Goal: Information Seeking & Learning: Learn about a topic

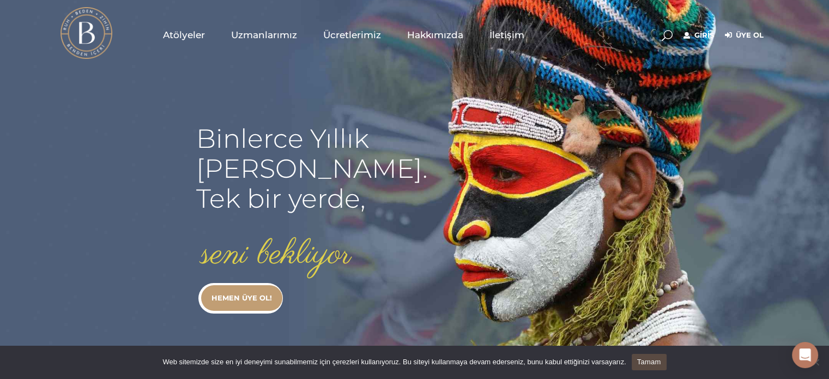
type input "[EMAIL_ADDRESS][DOMAIN_NAME]"
click at [689, 29] on link "Giriş" at bounding box center [699, 35] width 31 height 13
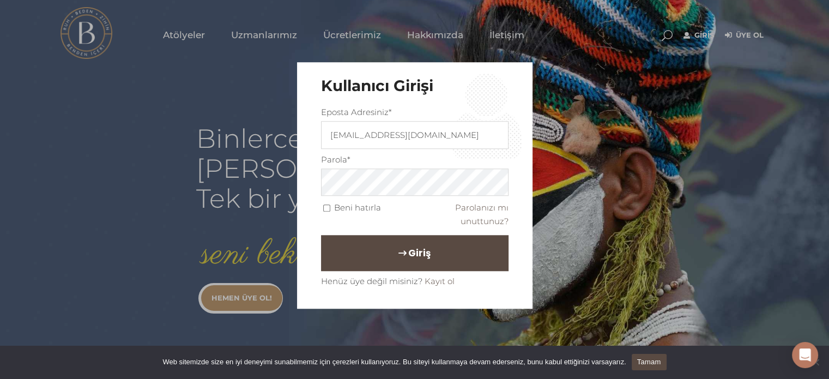
click at [417, 266] on button "Giriş" at bounding box center [415, 253] width 188 height 36
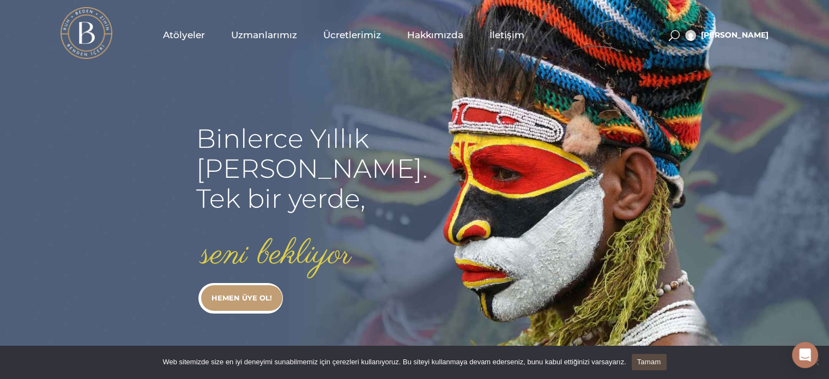
click at [178, 33] on span "Atölyeler" at bounding box center [184, 35] width 42 height 13
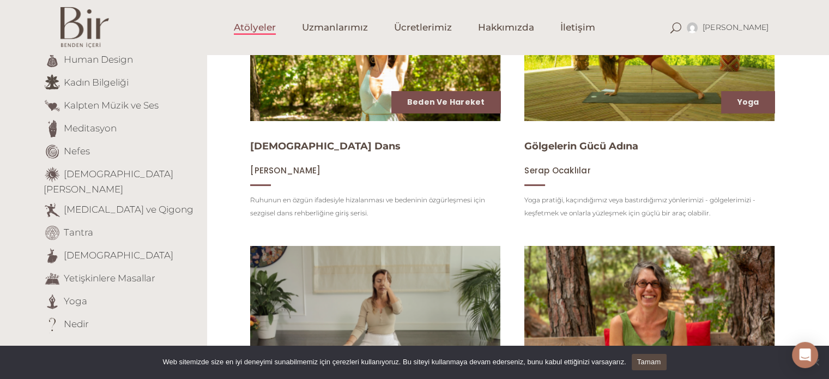
scroll to position [214, 0]
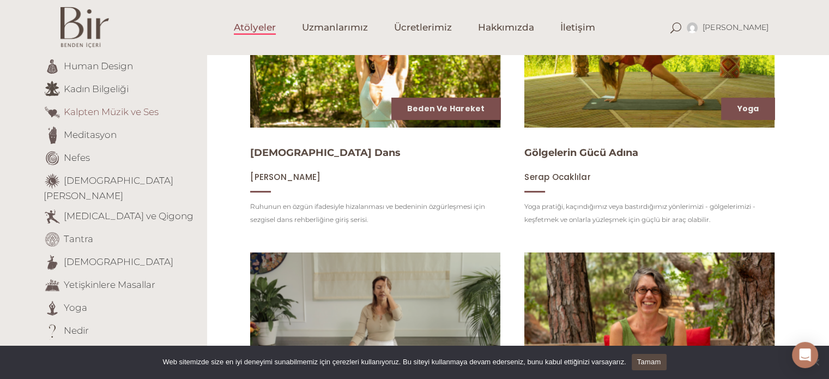
click at [117, 111] on link "Kalpten Müzik ve Ses" at bounding box center [111, 111] width 95 height 11
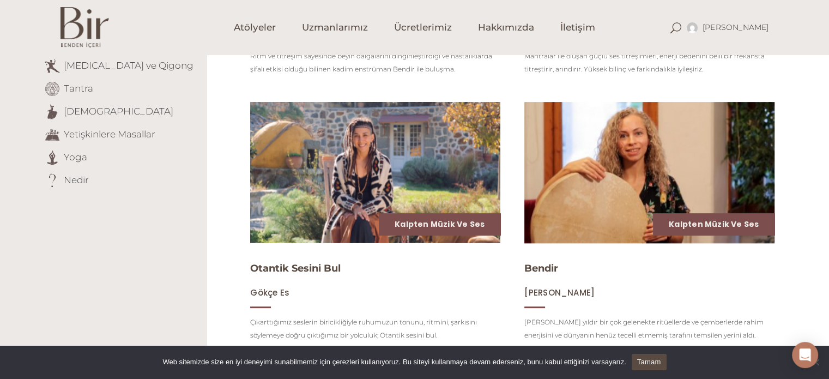
scroll to position [351, 0]
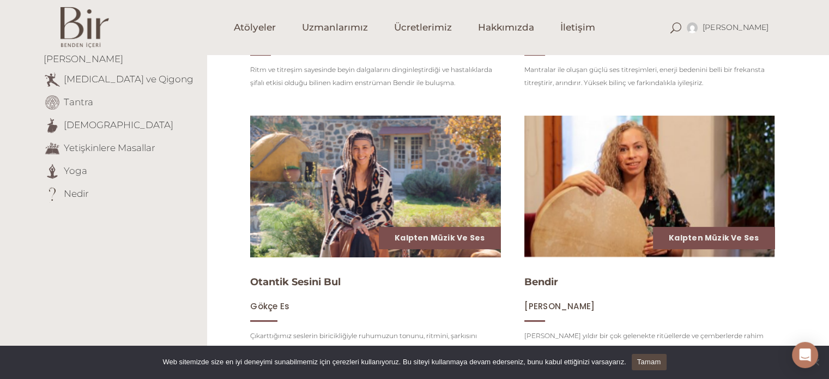
click at [346, 159] on img at bounding box center [375, 186] width 258 height 145
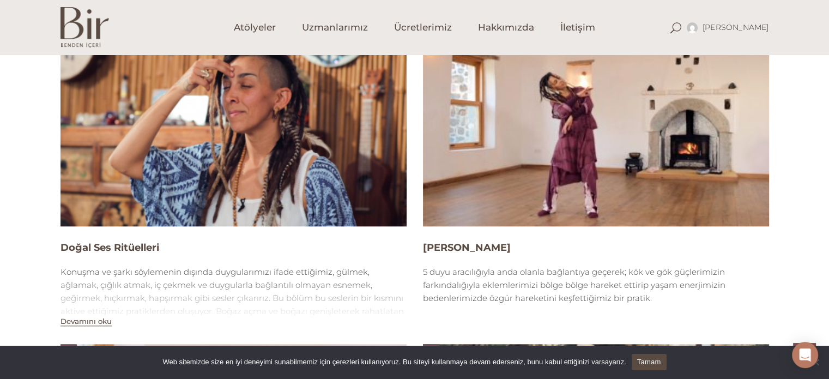
scroll to position [1070, 0]
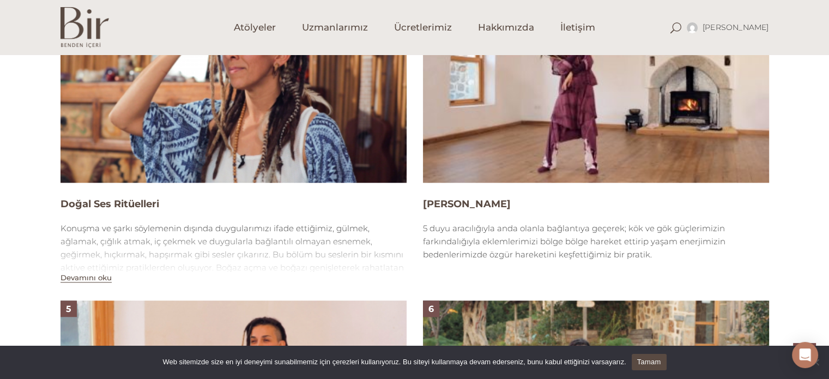
click at [233, 69] on img at bounding box center [234, 85] width 346 height 195
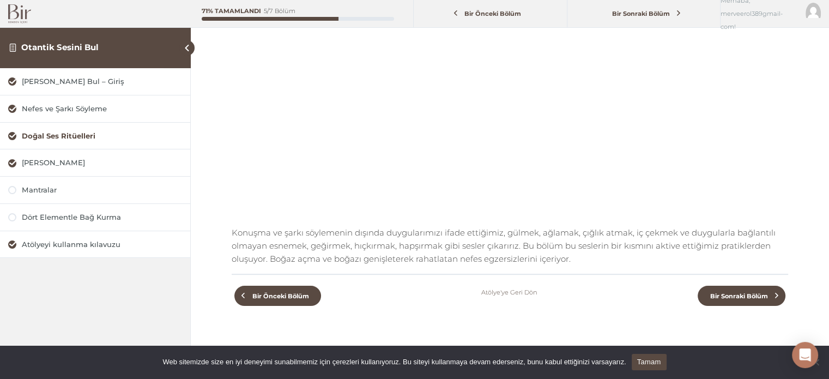
scroll to position [132, 0]
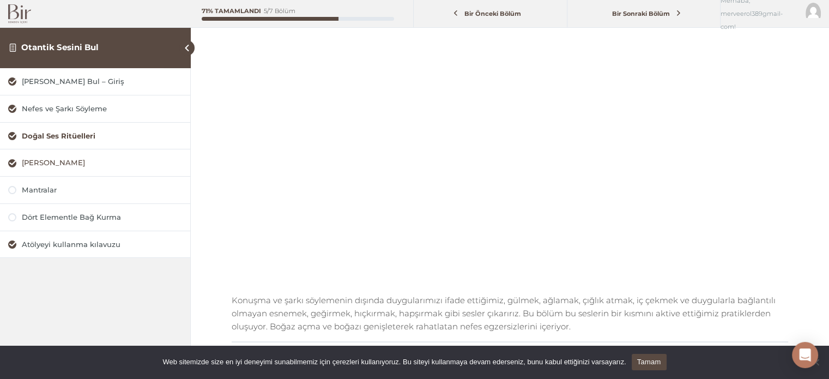
click at [61, 163] on div "Özgür Hareket" at bounding box center [102, 163] width 160 height 10
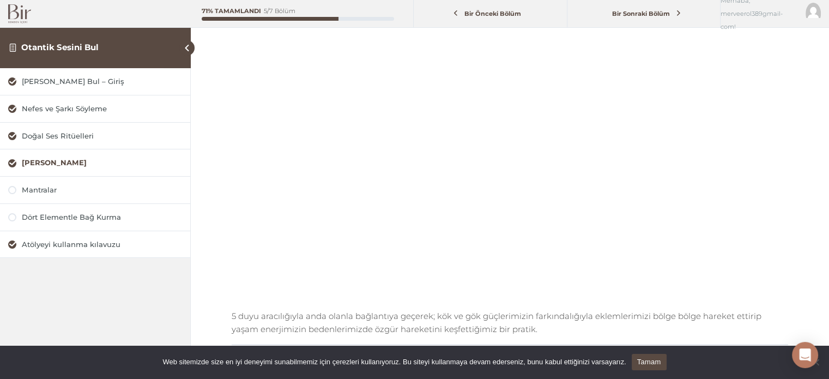
scroll to position [119, 0]
